Goal: Find contact information: Find contact information

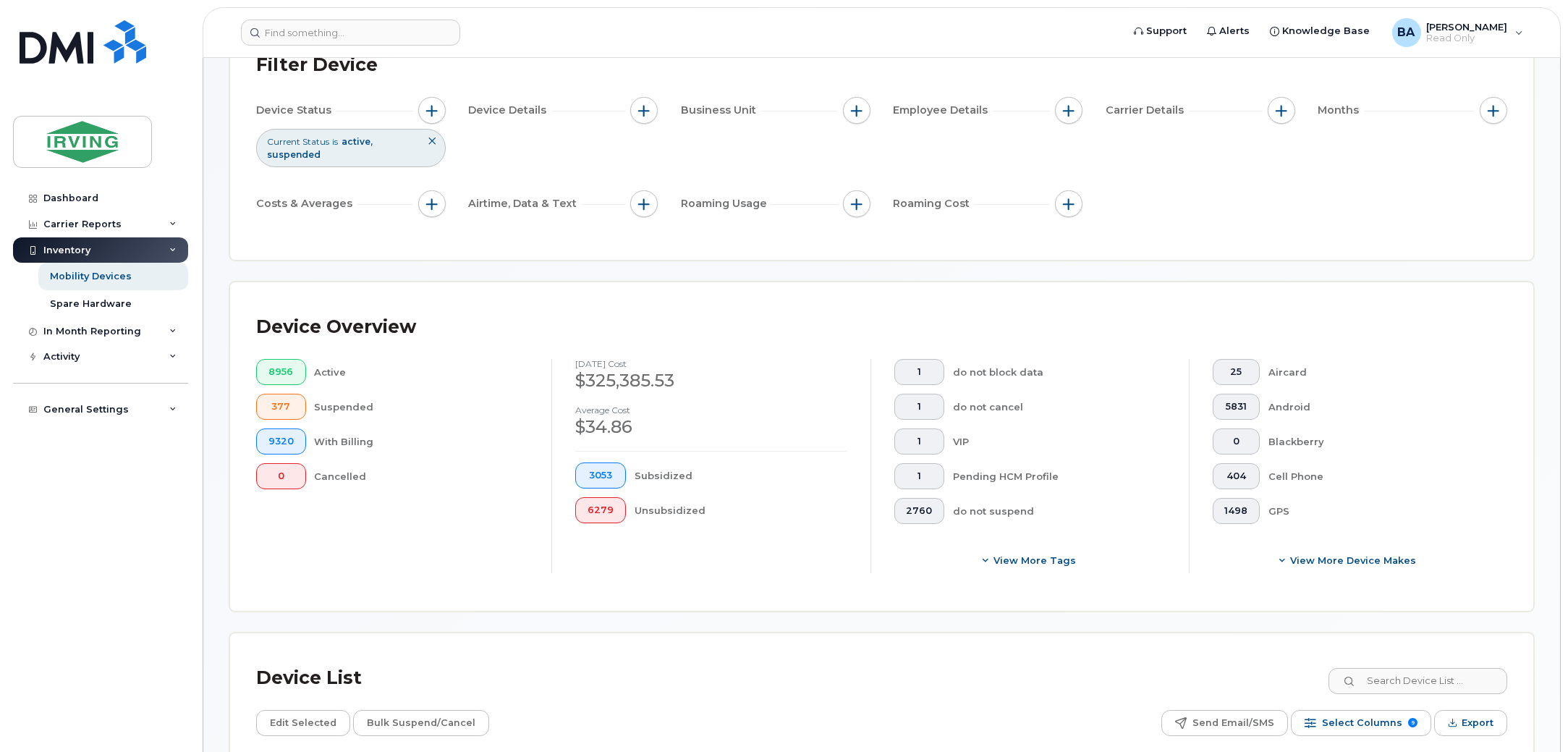
scroll to position [361, 0]
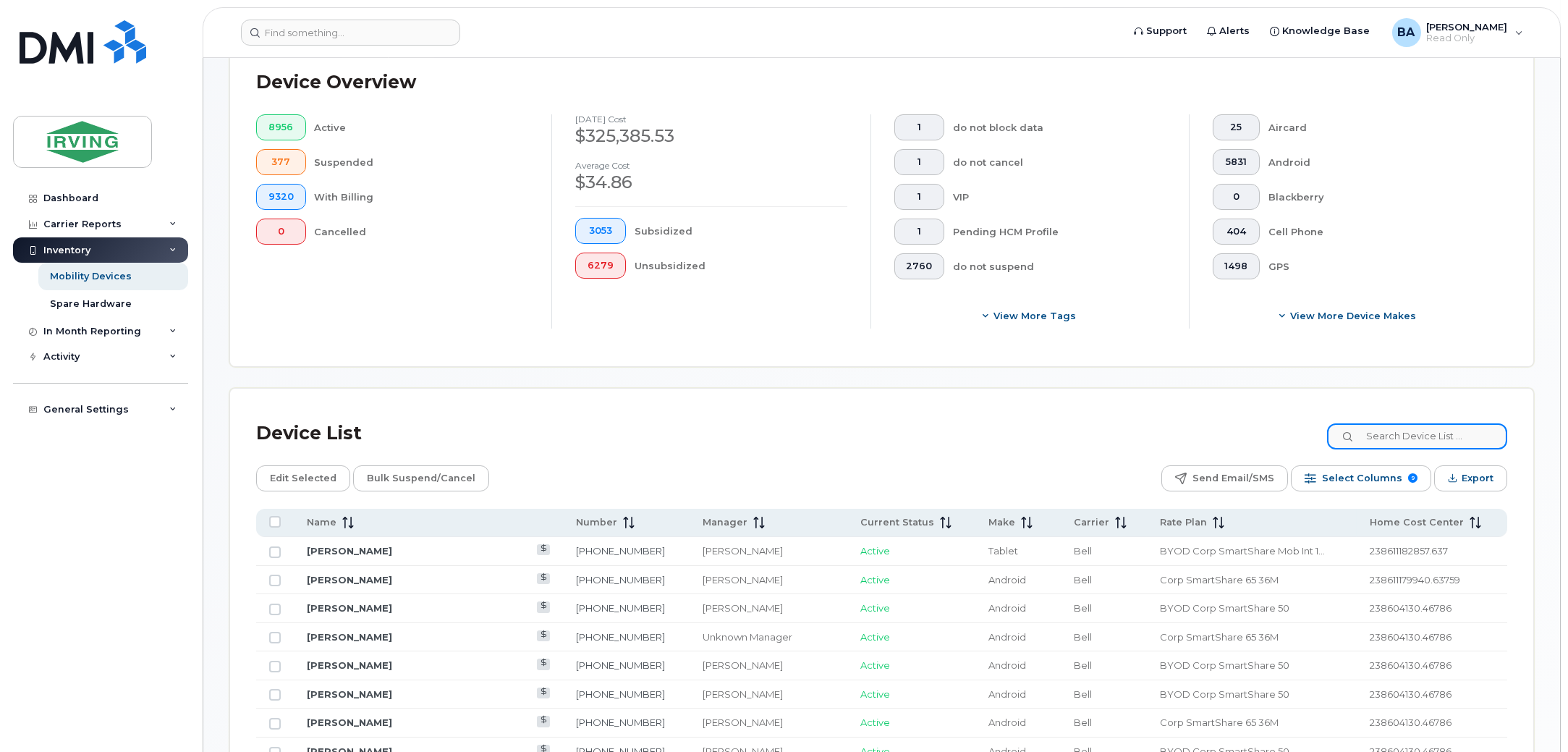
click at [1390, 434] on input at bounding box center [1418, 436] width 180 height 26
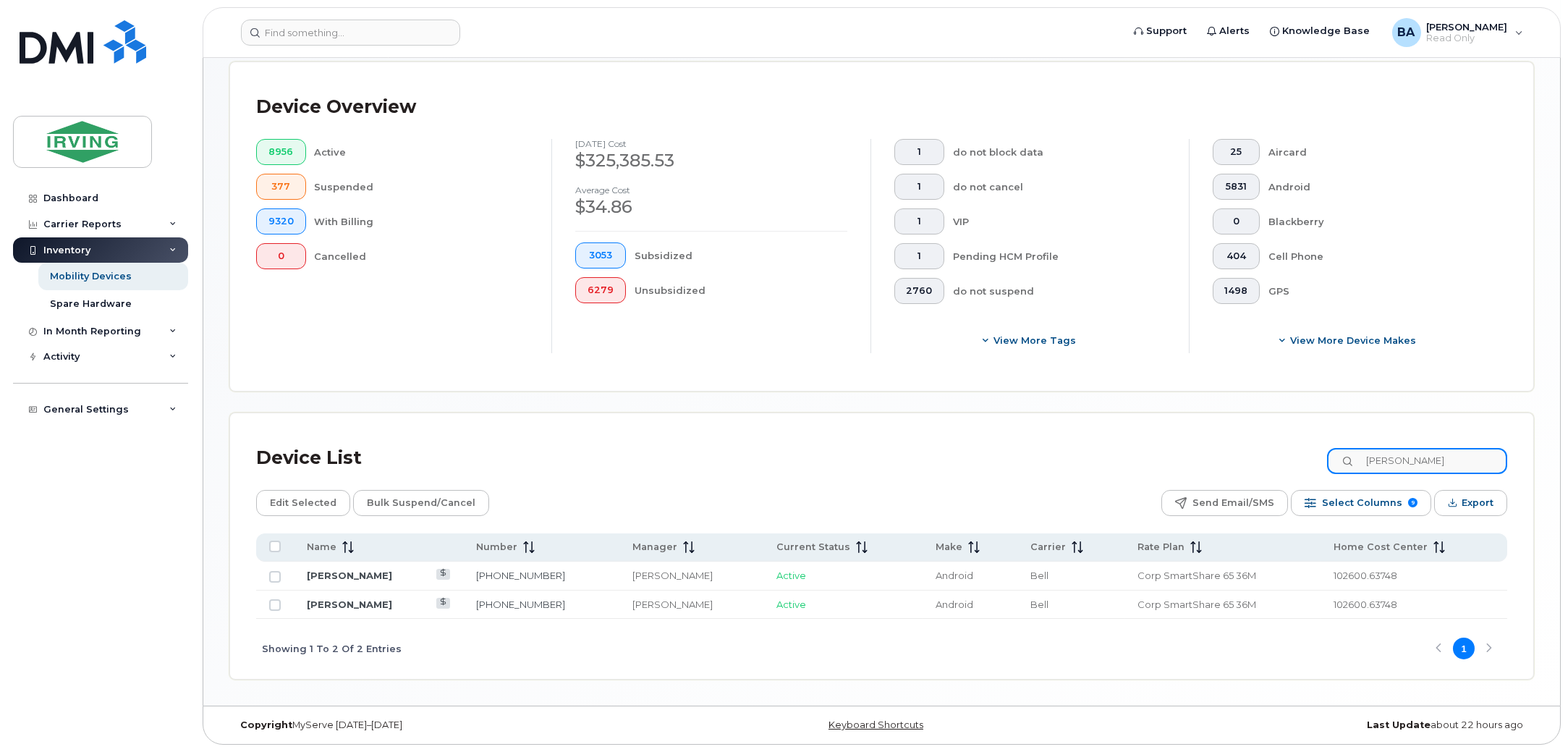
scroll to position [336, 0]
type input "emily small"
click at [332, 602] on link "Emily Small" at bounding box center [350, 605] width 86 height 12
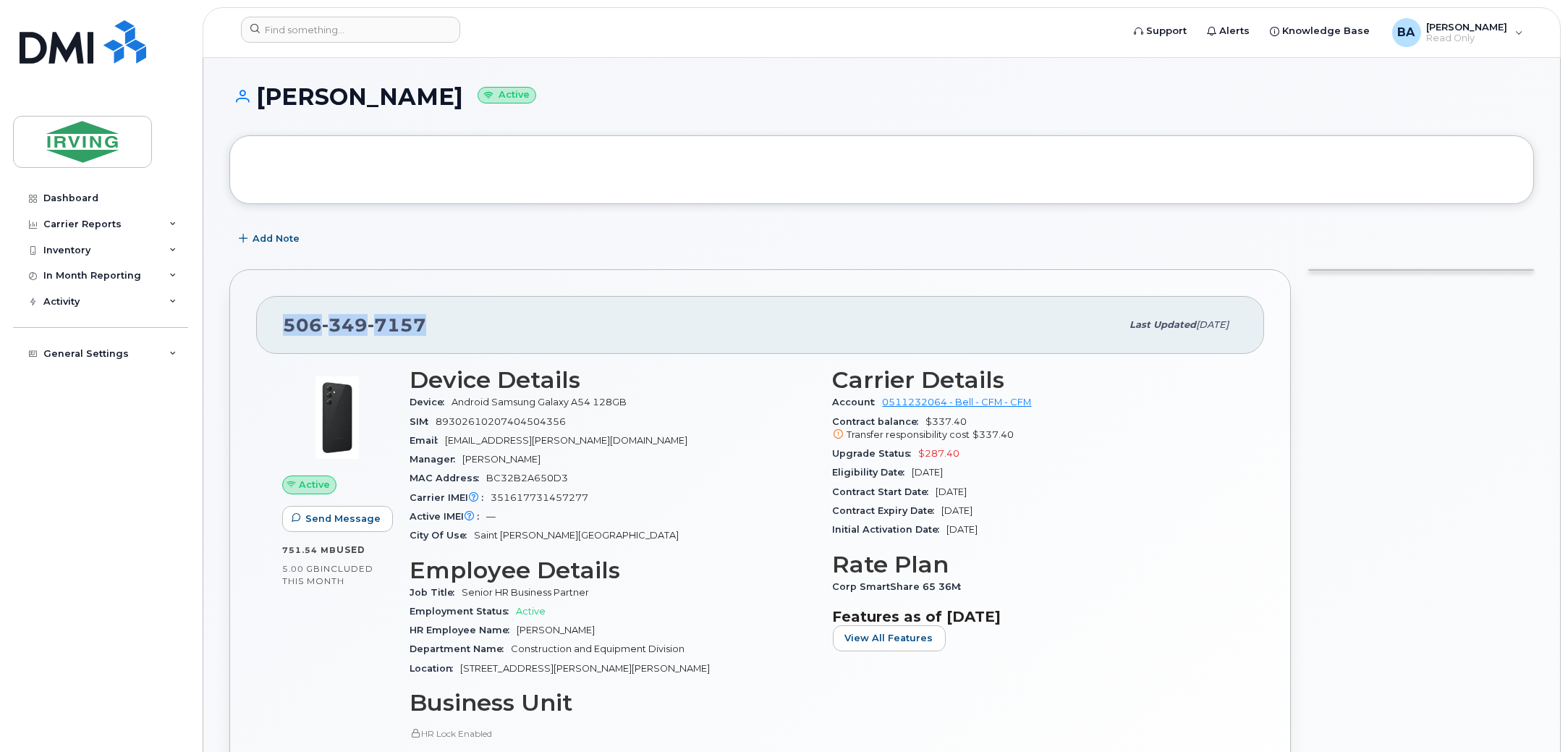
drag, startPoint x: 284, startPoint y: 314, endPoint x: 439, endPoint y: 312, distance: 155.0
click at [439, 312] on div "506 349 7157" at bounding box center [702, 324] width 838 height 30
copy span "506 349 7157"
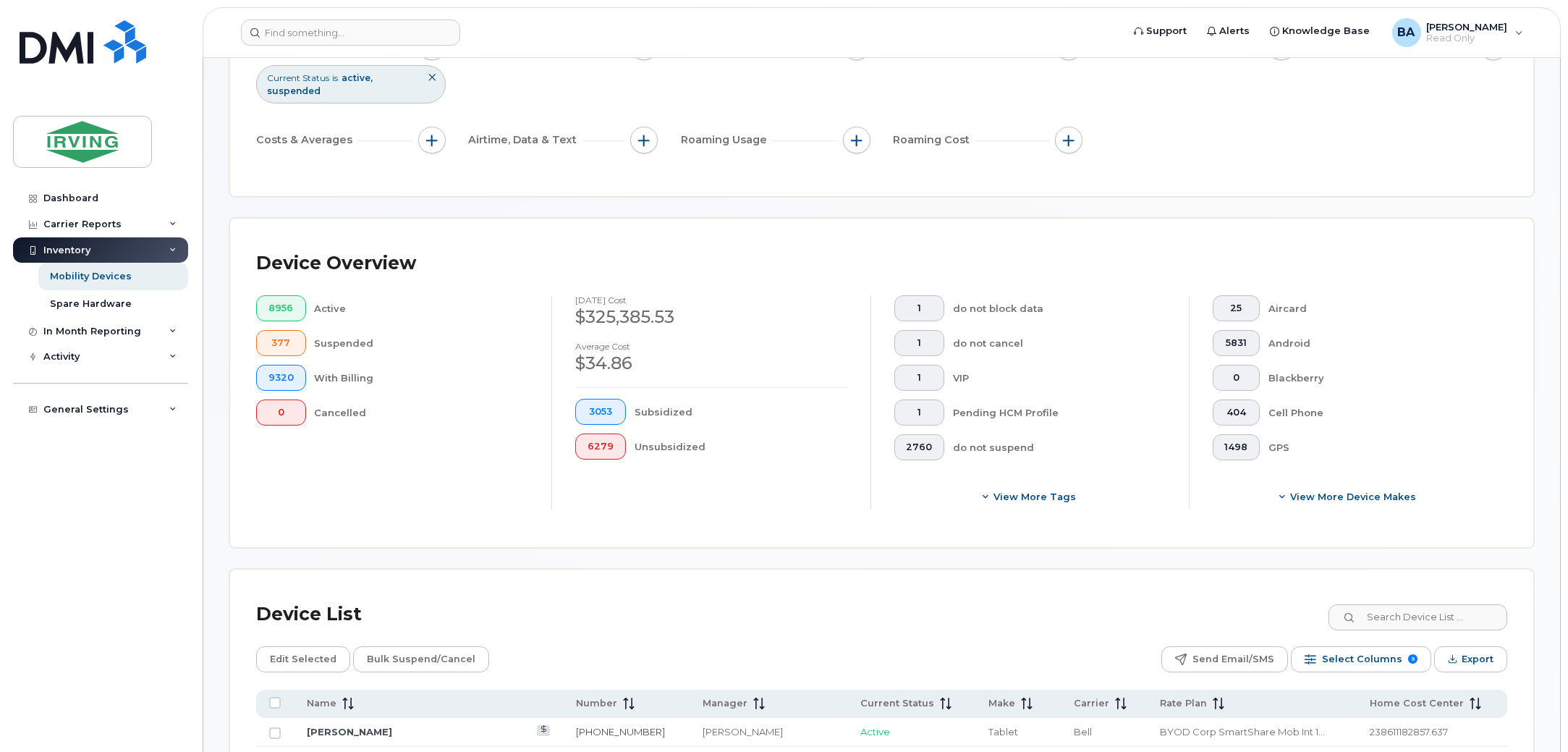
scroll to position [361, 0]
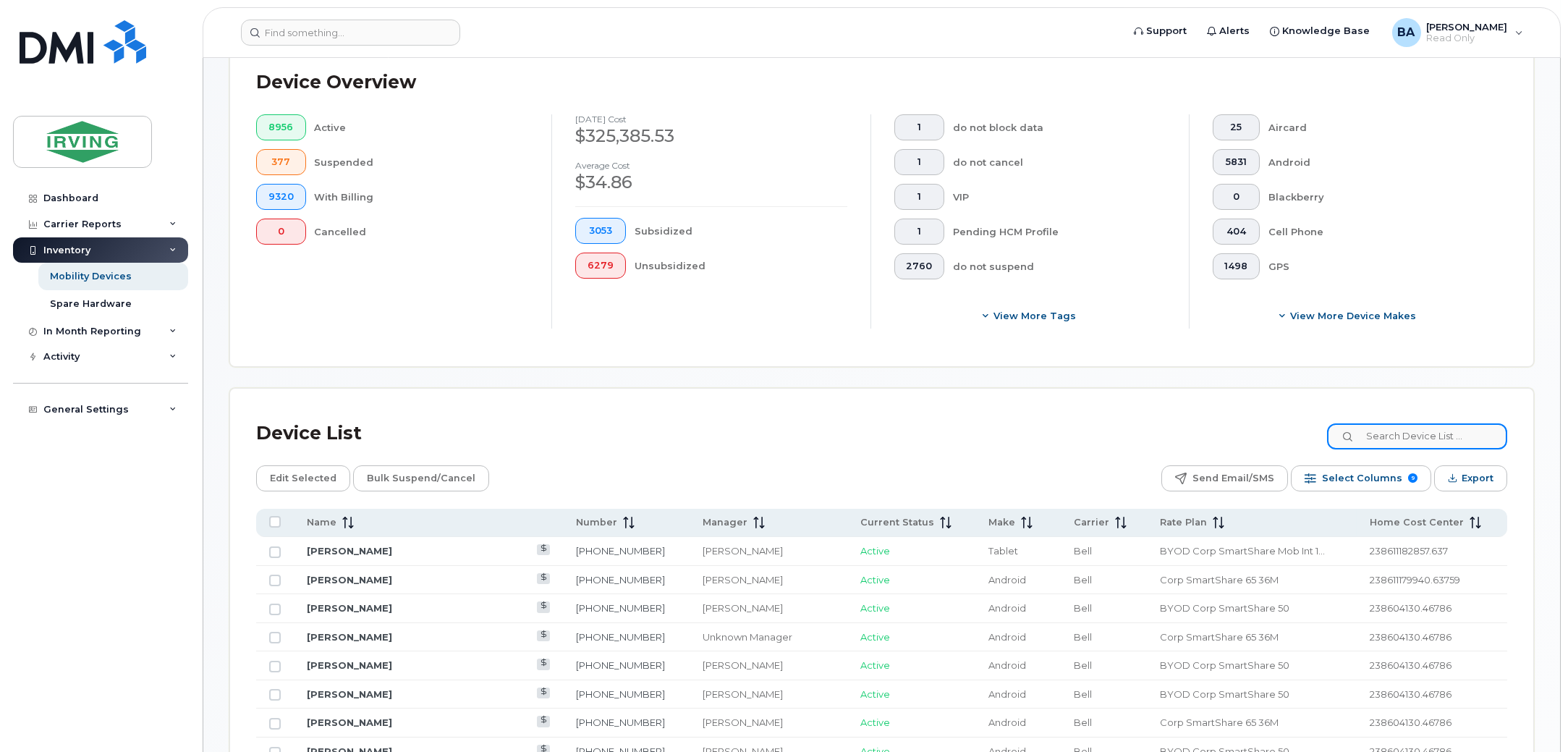
click at [1418, 442] on input at bounding box center [1418, 436] width 180 height 26
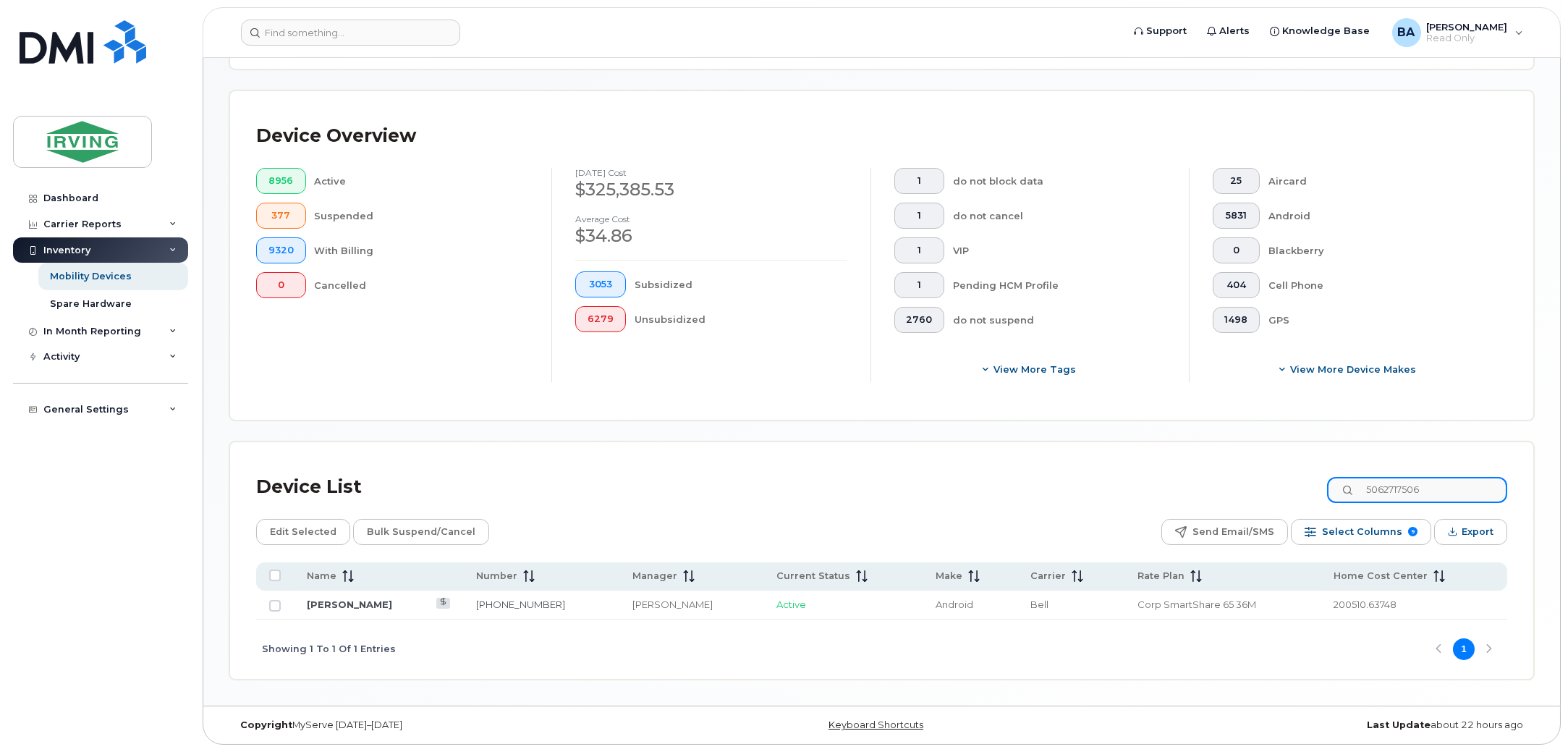
scroll to position [309, 0]
click at [1457, 488] on input "5062717506" at bounding box center [1418, 490] width 180 height 26
drag, startPoint x: 1464, startPoint y: 488, endPoint x: 832, endPoint y: 427, distance: 634.9
click at [832, 427] on div "Mobility Devices Devices Save Report Export to CSV Filter Device Device Status …" at bounding box center [881, 228] width 1305 height 903
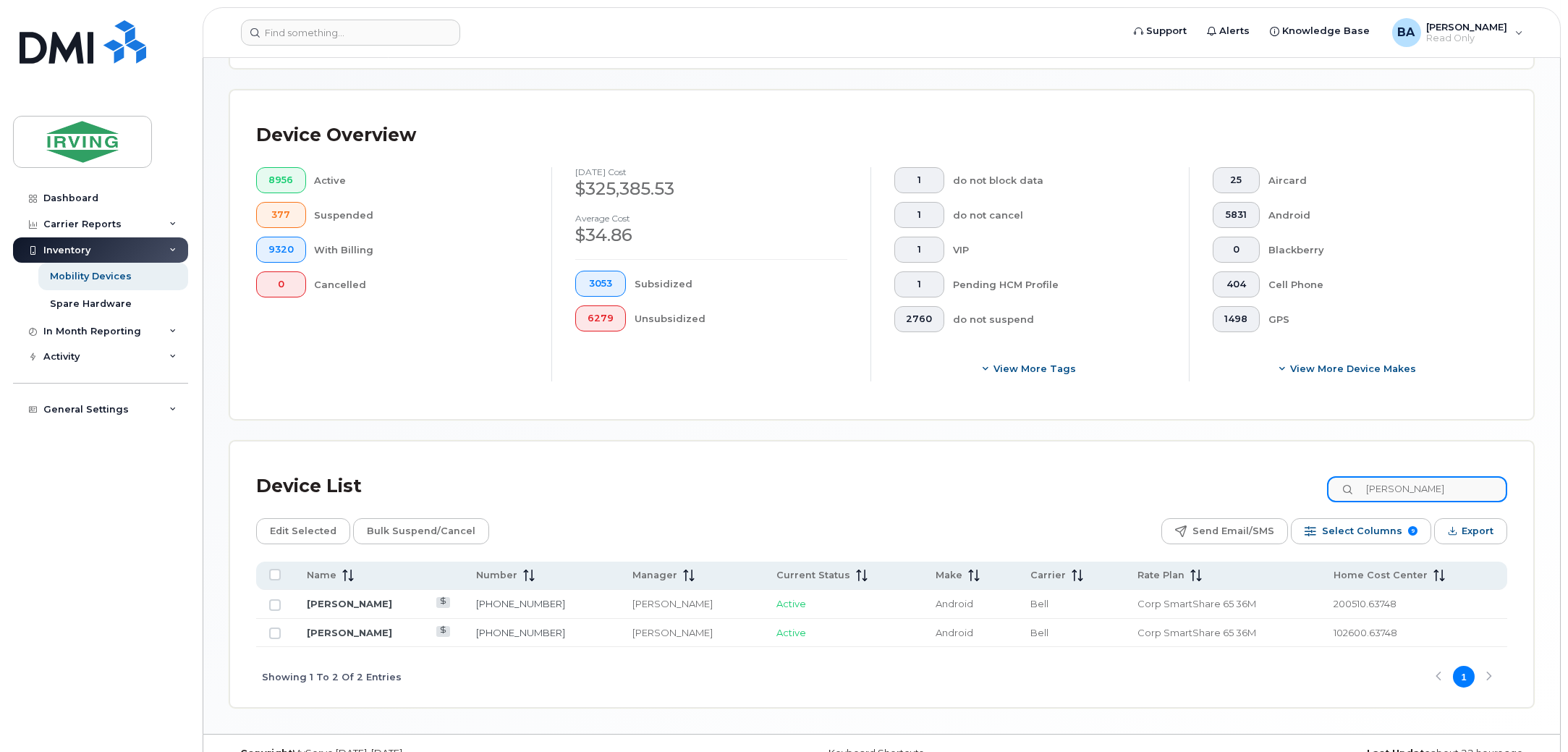
scroll to position [336, 0]
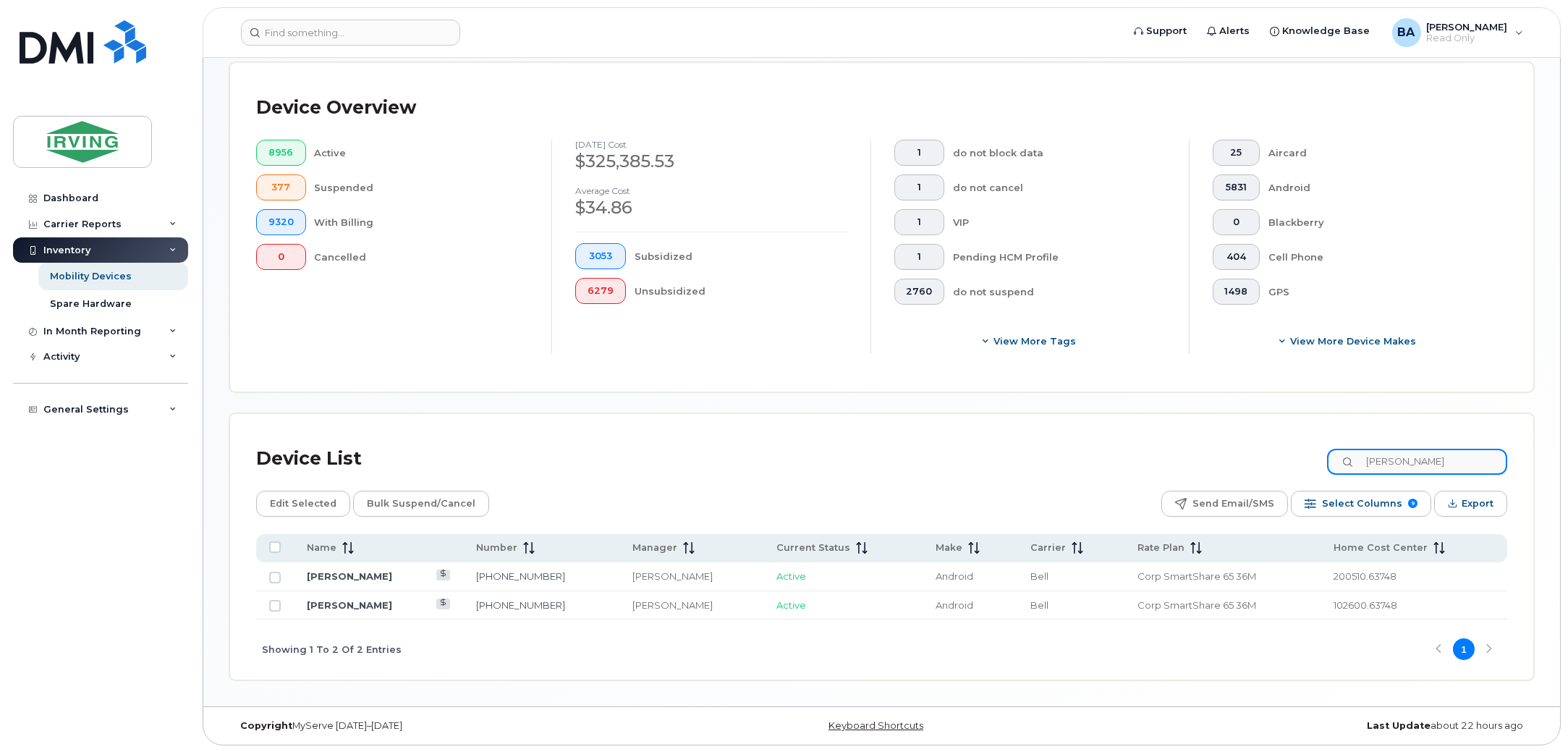
type input "[PERSON_NAME]"
